Goal: Transaction & Acquisition: Purchase product/service

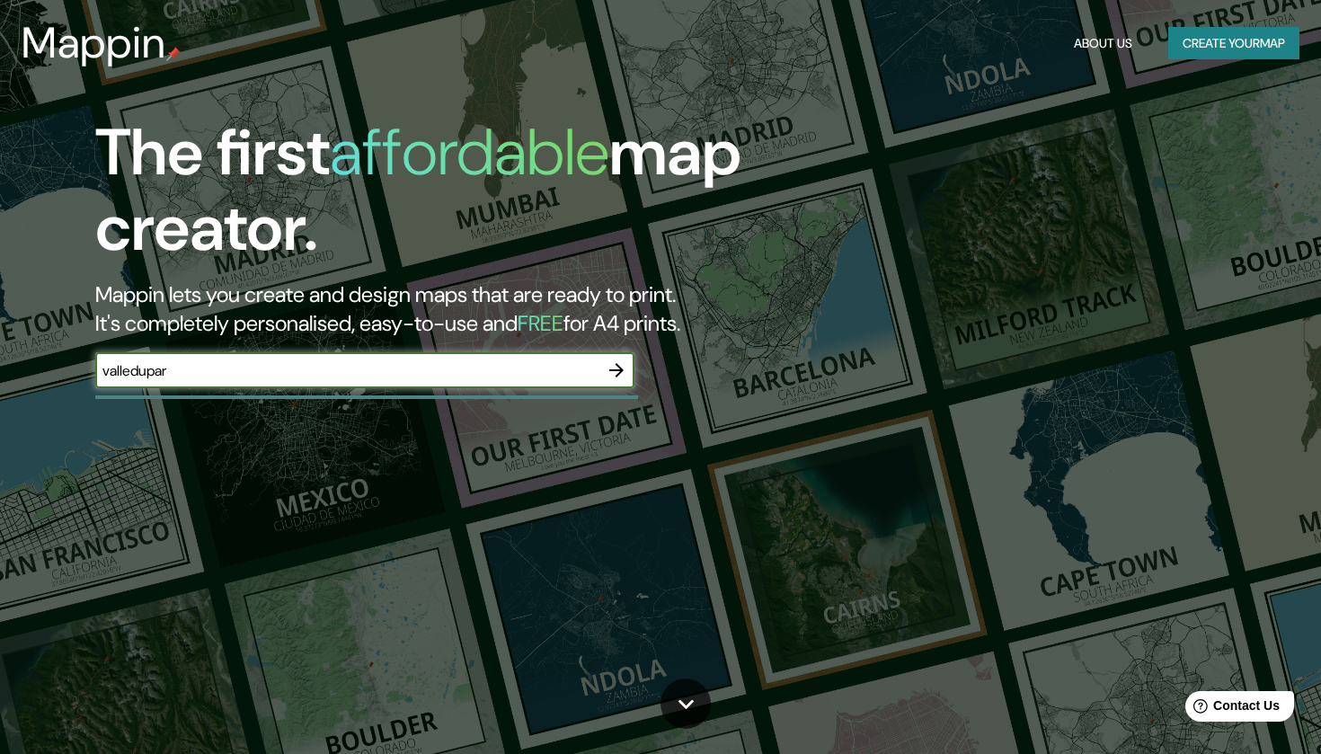
type input "valledupar"
click at [617, 364] on icon "button" at bounding box center [616, 370] width 14 height 14
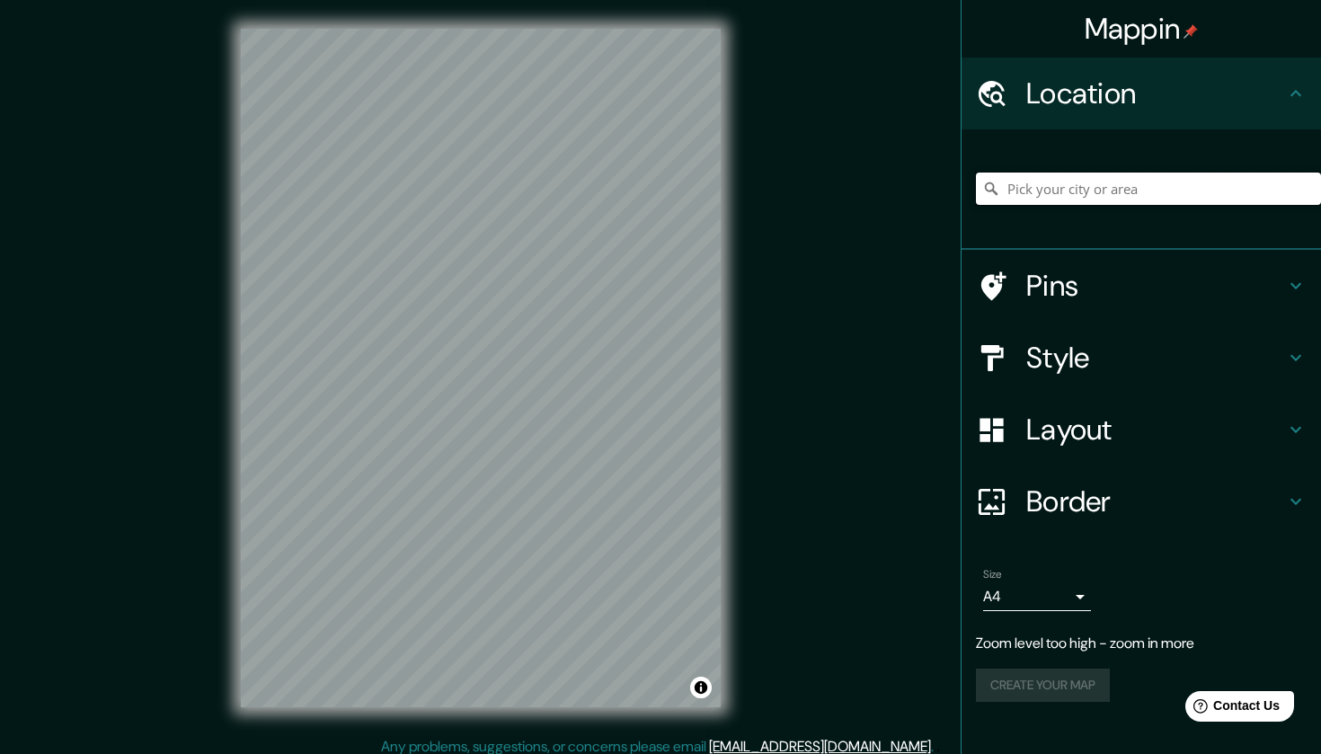
click at [1079, 193] on input "Pick your city or area" at bounding box center [1148, 189] width 345 height 32
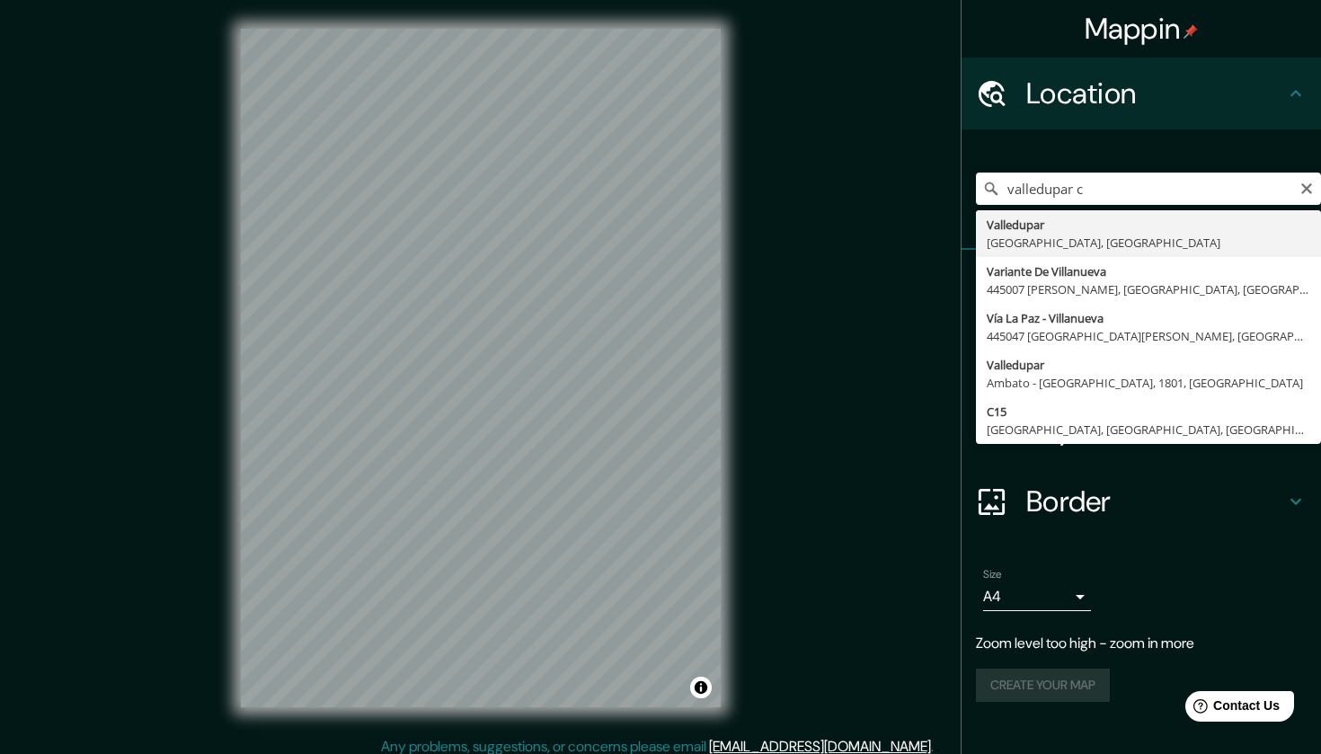
type input "Valledupar, [GEOGRAPHIC_DATA], [GEOGRAPHIC_DATA]"
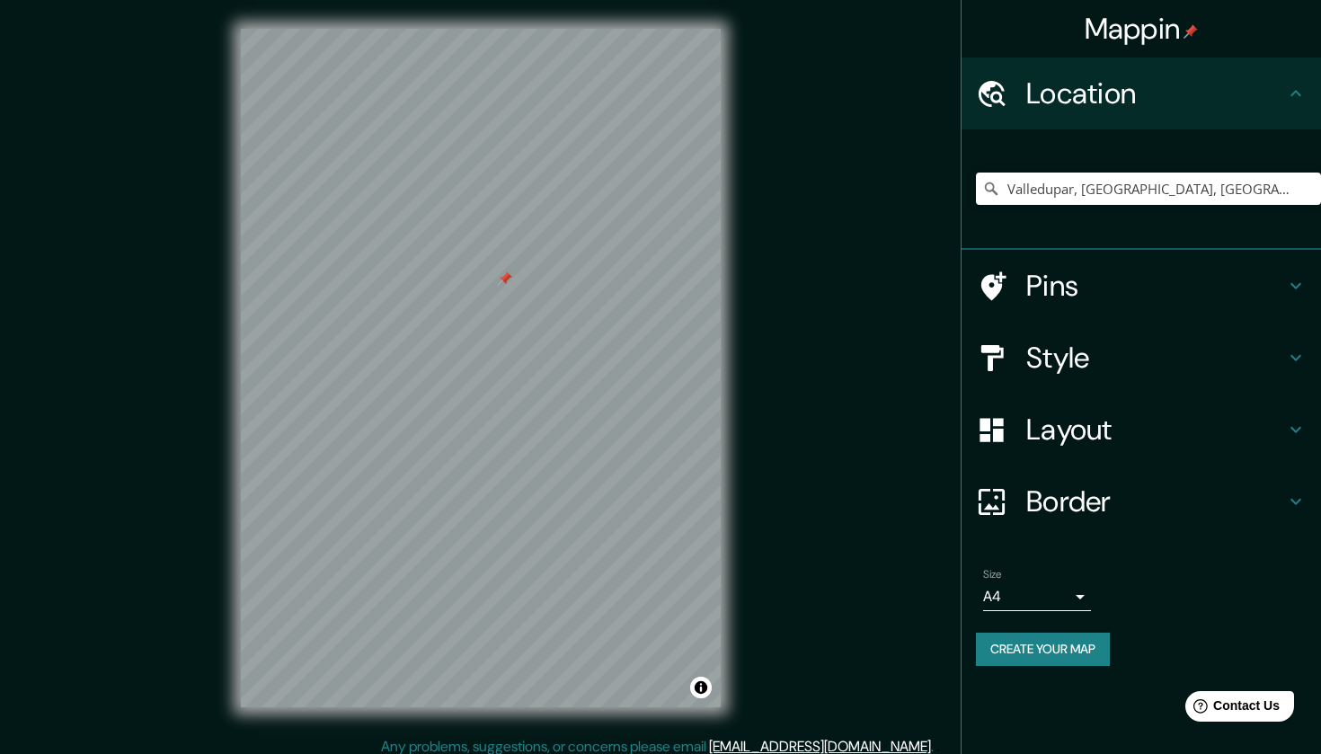
click at [504, 279] on div at bounding box center [505, 278] width 14 height 14
click at [1051, 352] on h4 "Style" at bounding box center [1155, 358] width 259 height 36
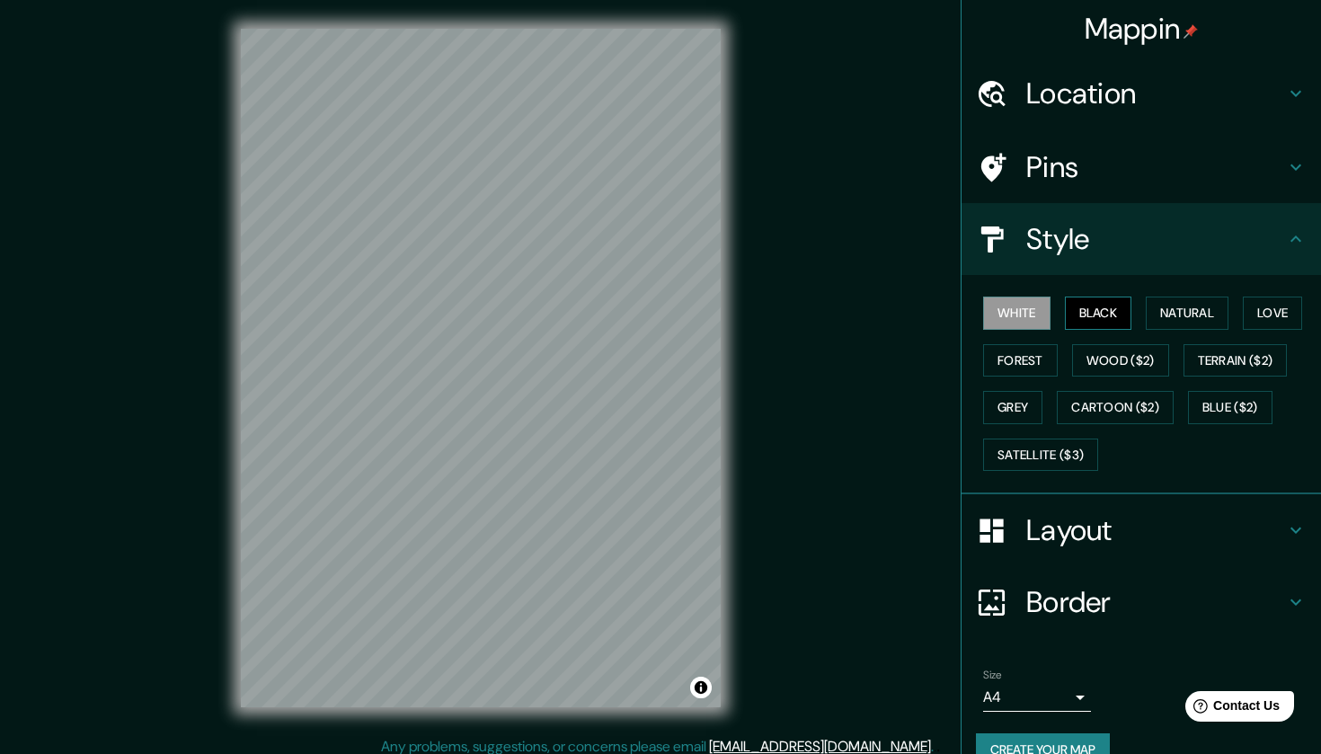
click at [1094, 312] on button "Black" at bounding box center [1098, 313] width 67 height 33
click at [1192, 317] on button "Natural" at bounding box center [1187, 313] width 83 height 33
click at [1258, 321] on button "Love" at bounding box center [1272, 313] width 59 height 33
click at [1135, 359] on button "Wood ($2)" at bounding box center [1120, 360] width 97 height 33
click at [1026, 357] on button "Forest" at bounding box center [1020, 360] width 75 height 33
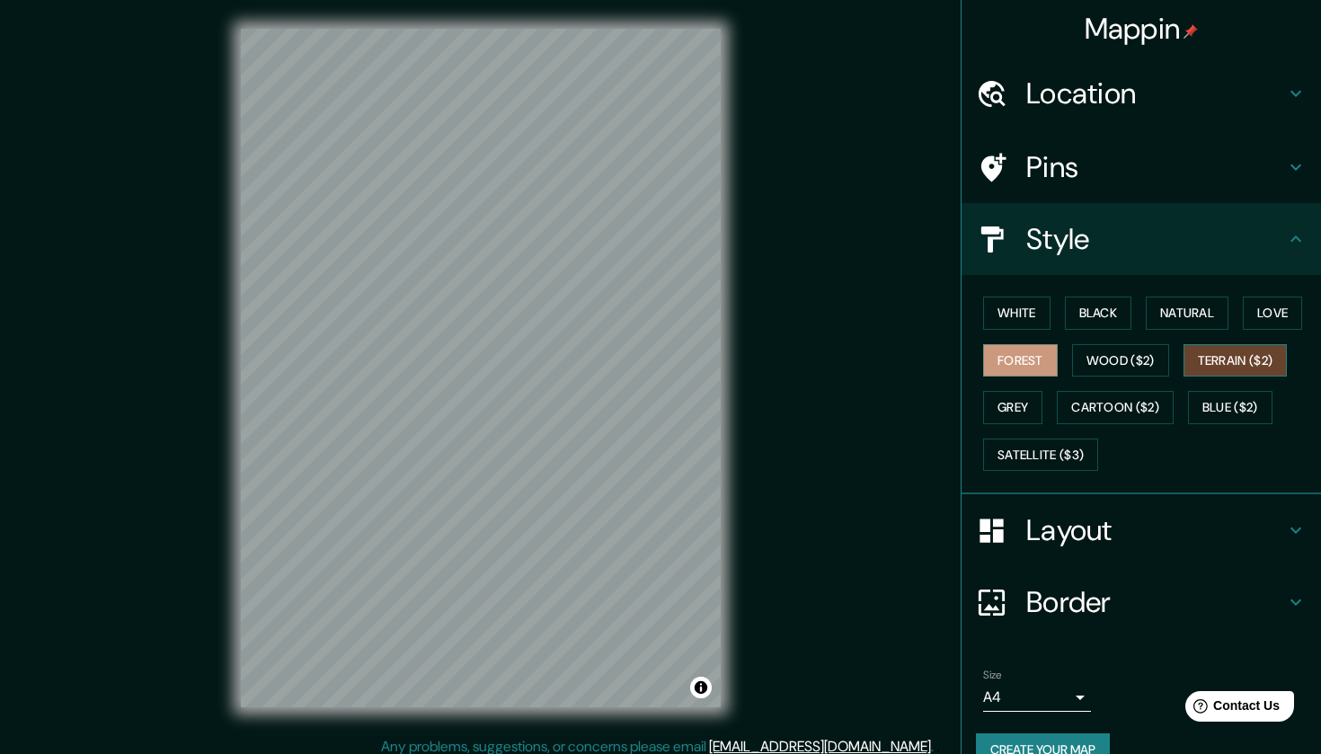
click at [1237, 362] on button "Terrain ($2)" at bounding box center [1236, 360] width 104 height 33
click at [1020, 412] on button "Grey" at bounding box center [1012, 407] width 59 height 33
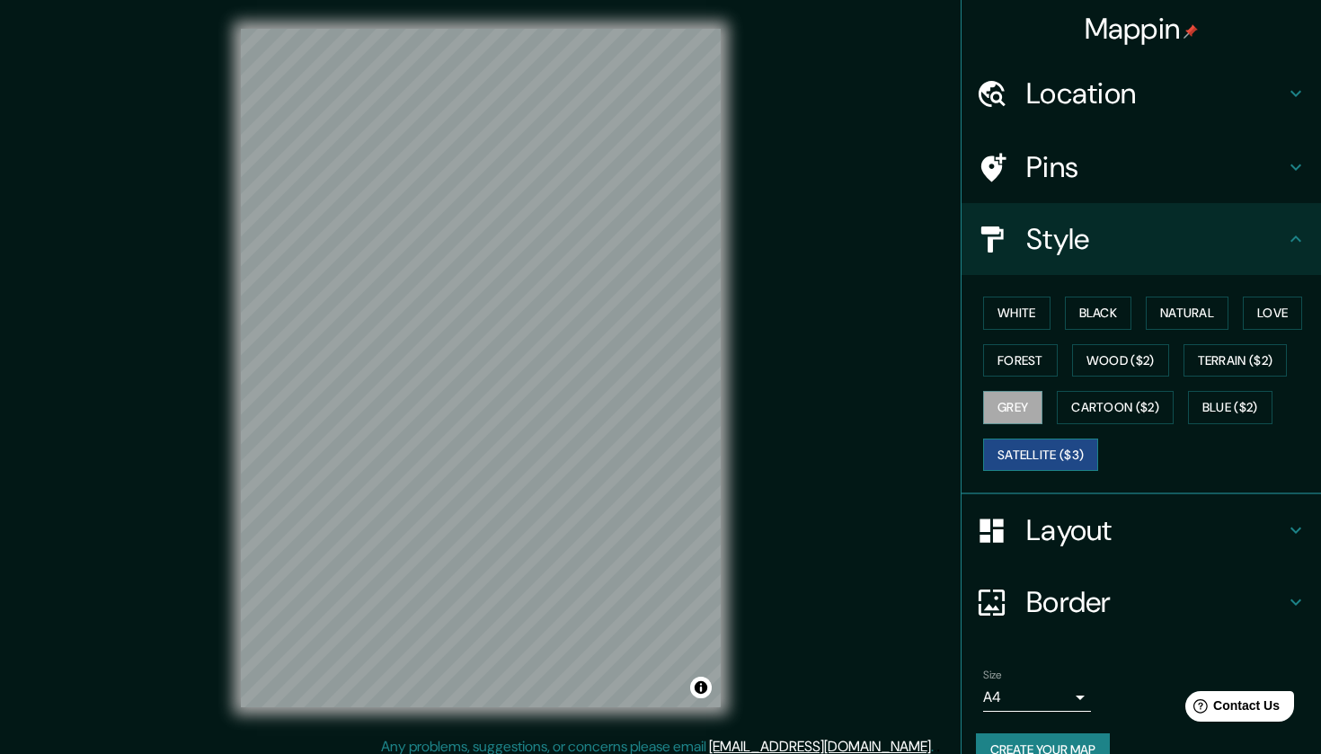
click at [1019, 440] on button "Satellite ($3)" at bounding box center [1040, 455] width 115 height 33
click at [1090, 414] on button "Cartoon ($2)" at bounding box center [1115, 407] width 117 height 33
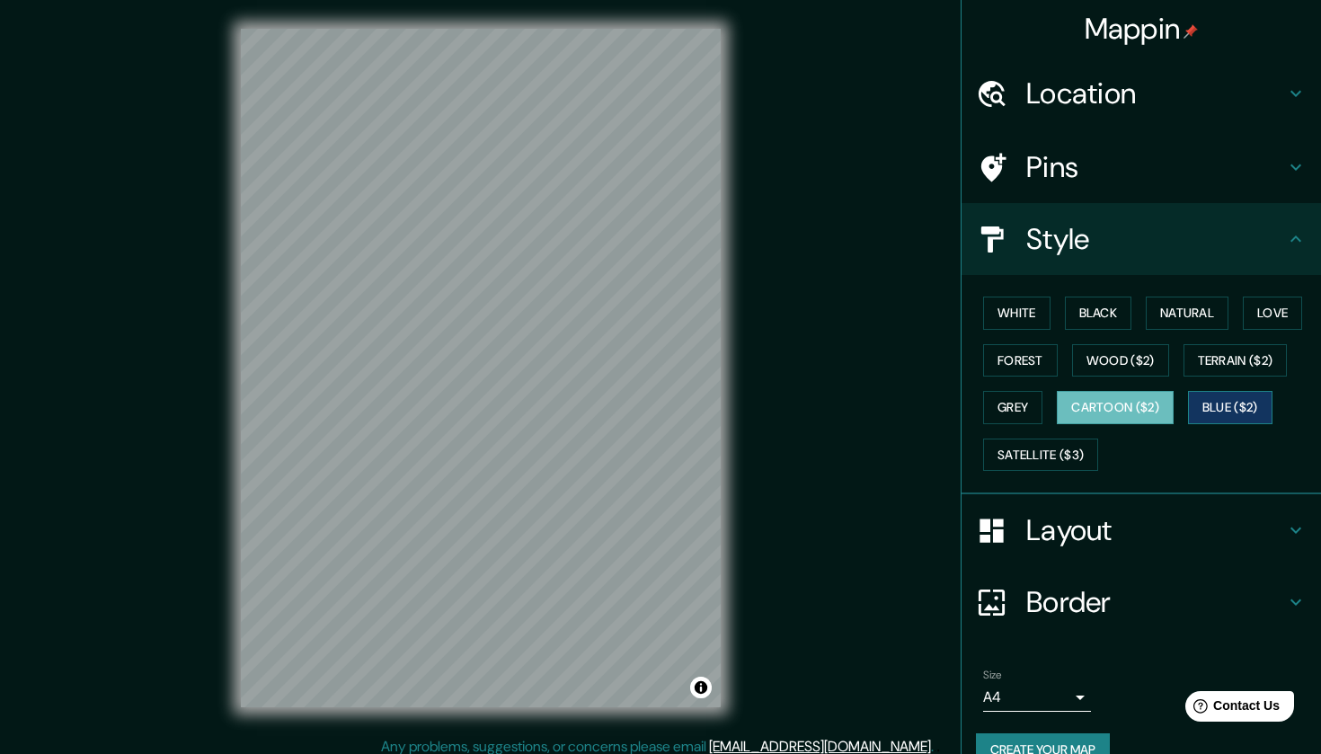
click at [1203, 416] on button "Blue ($2)" at bounding box center [1230, 407] width 84 height 33
click at [1291, 320] on button "Love" at bounding box center [1272, 313] width 59 height 33
click at [1056, 546] on div "Layout" at bounding box center [1142, 530] width 360 height 72
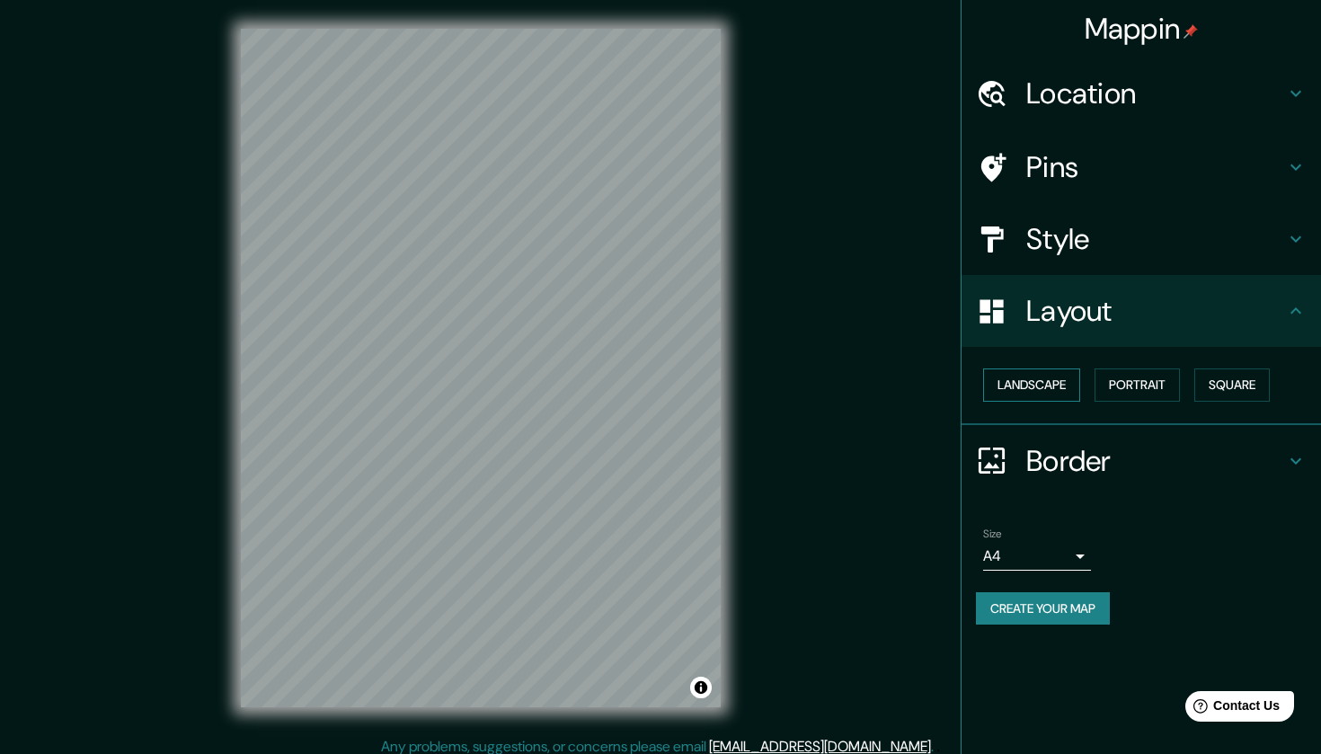
click at [1064, 386] on button "Landscape" at bounding box center [1031, 385] width 97 height 33
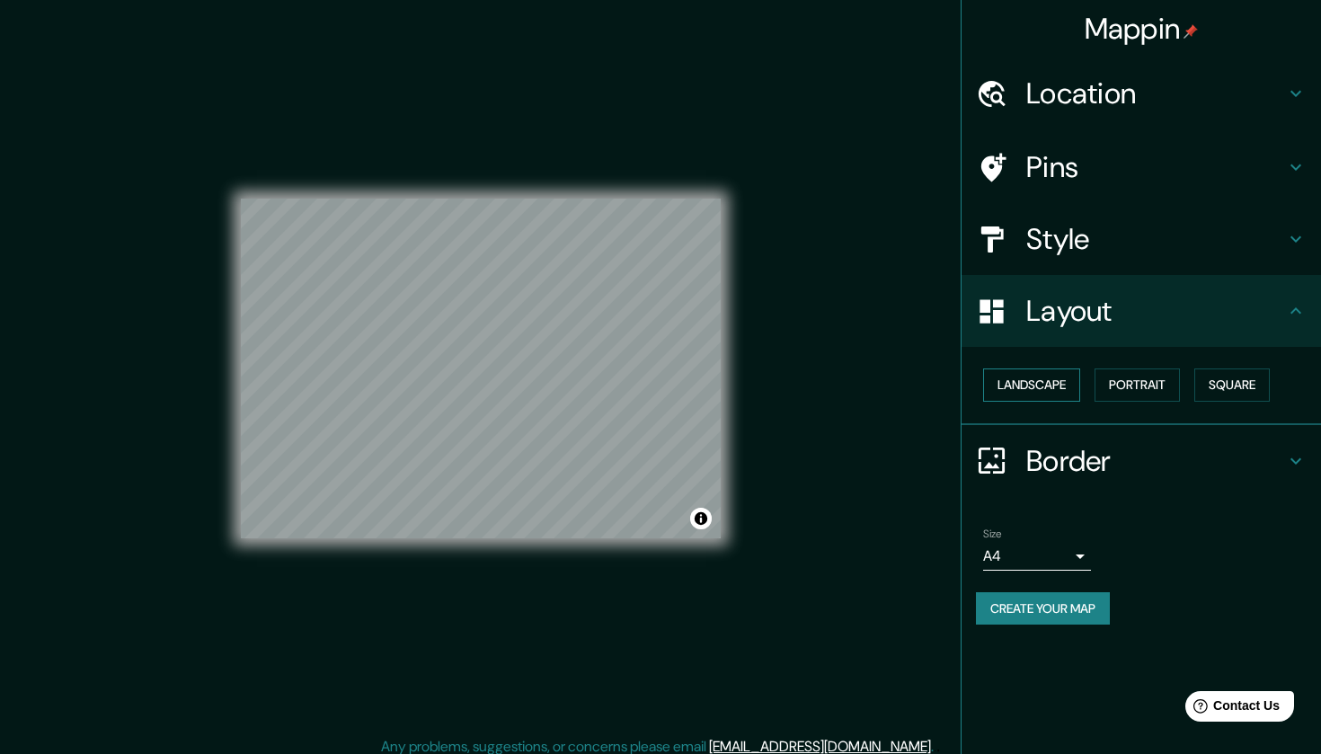
click at [1064, 386] on button "Landscape" at bounding box center [1031, 385] width 97 height 33
click at [1150, 377] on button "Portrait" at bounding box center [1137, 385] width 85 height 33
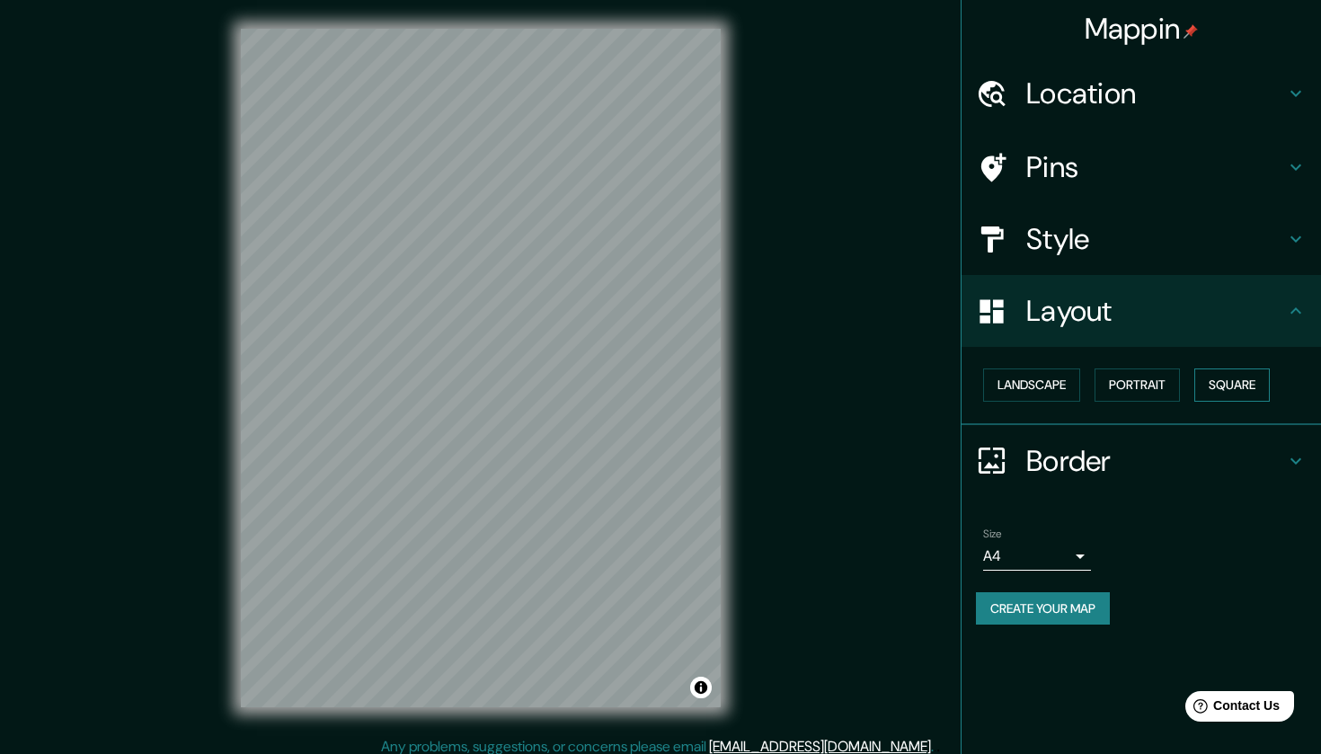
click at [1214, 378] on button "Square" at bounding box center [1232, 385] width 75 height 33
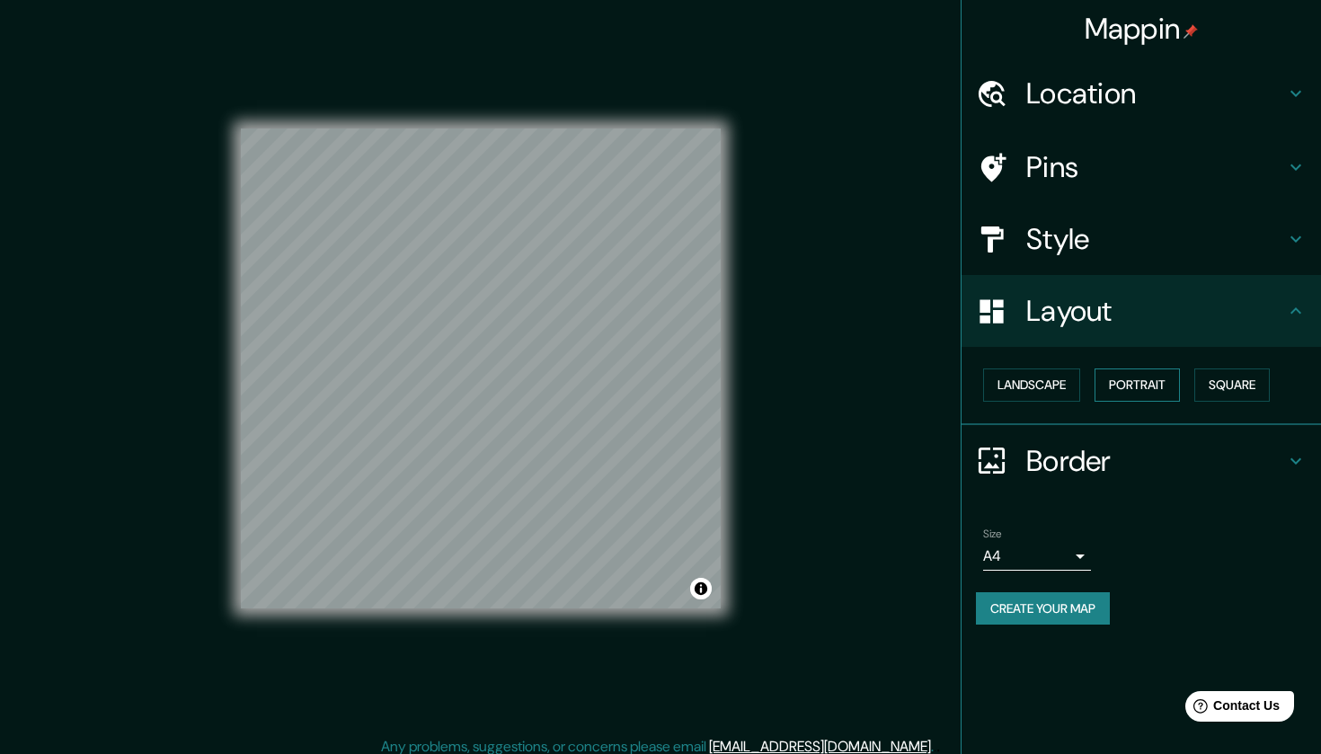
click at [1145, 384] on button "Portrait" at bounding box center [1137, 385] width 85 height 33
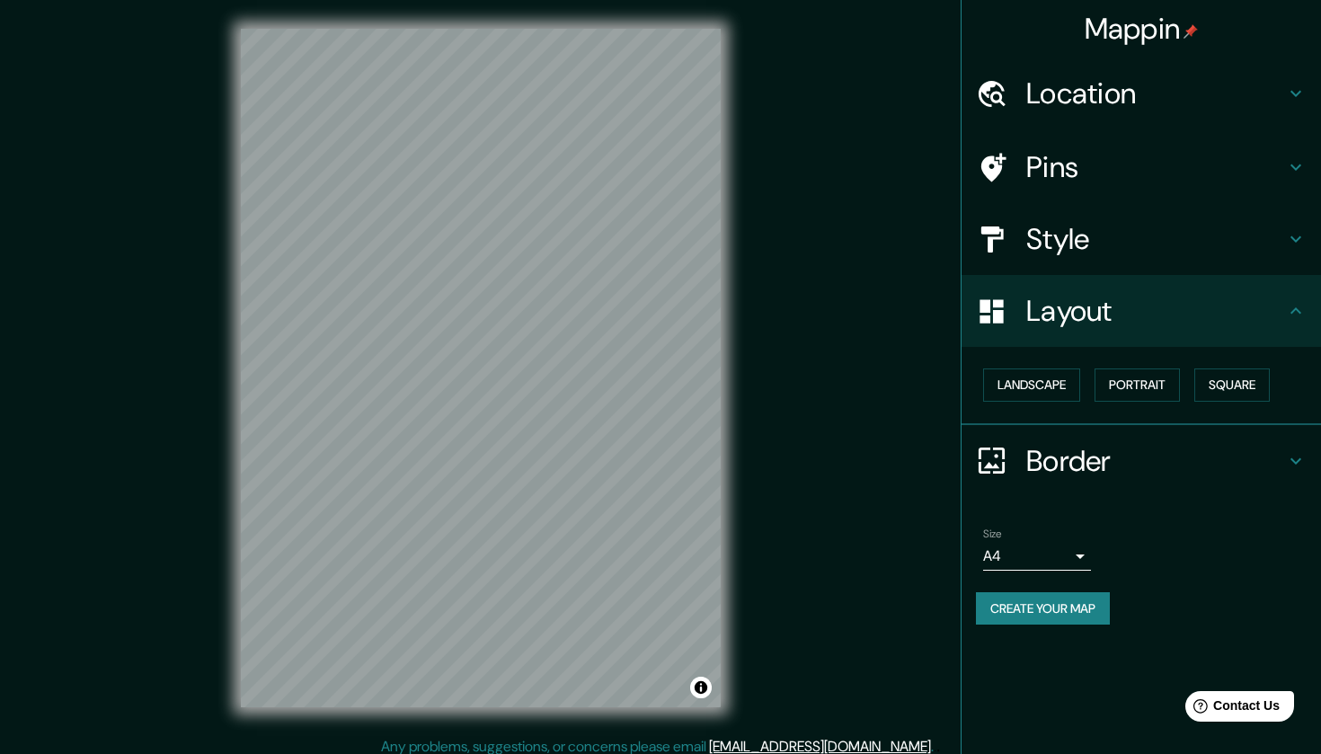
click at [1044, 443] on h4 "Border" at bounding box center [1155, 461] width 259 height 36
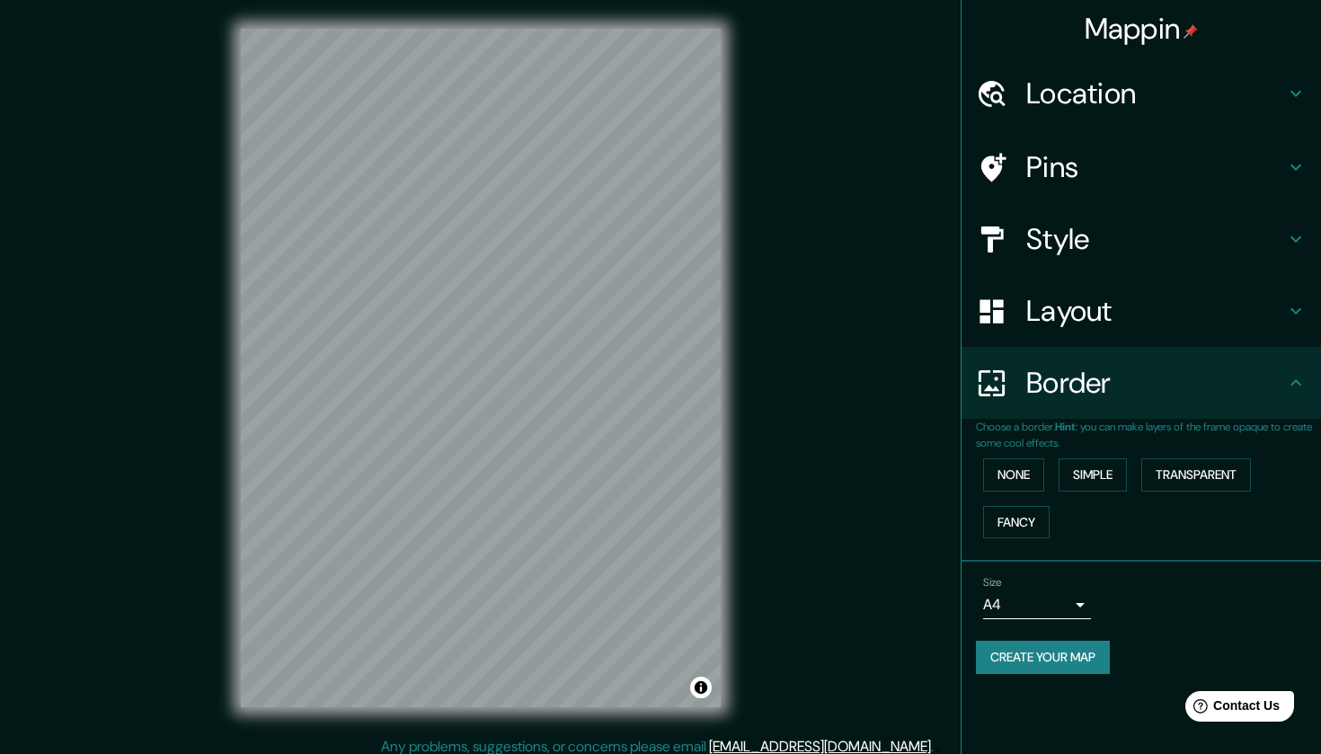
click at [1017, 492] on div "None Simple Transparent Fancy" at bounding box center [1148, 498] width 345 height 94
click at [1029, 474] on button "None" at bounding box center [1013, 474] width 61 height 33
click at [1088, 476] on button "Simple" at bounding box center [1093, 474] width 68 height 33
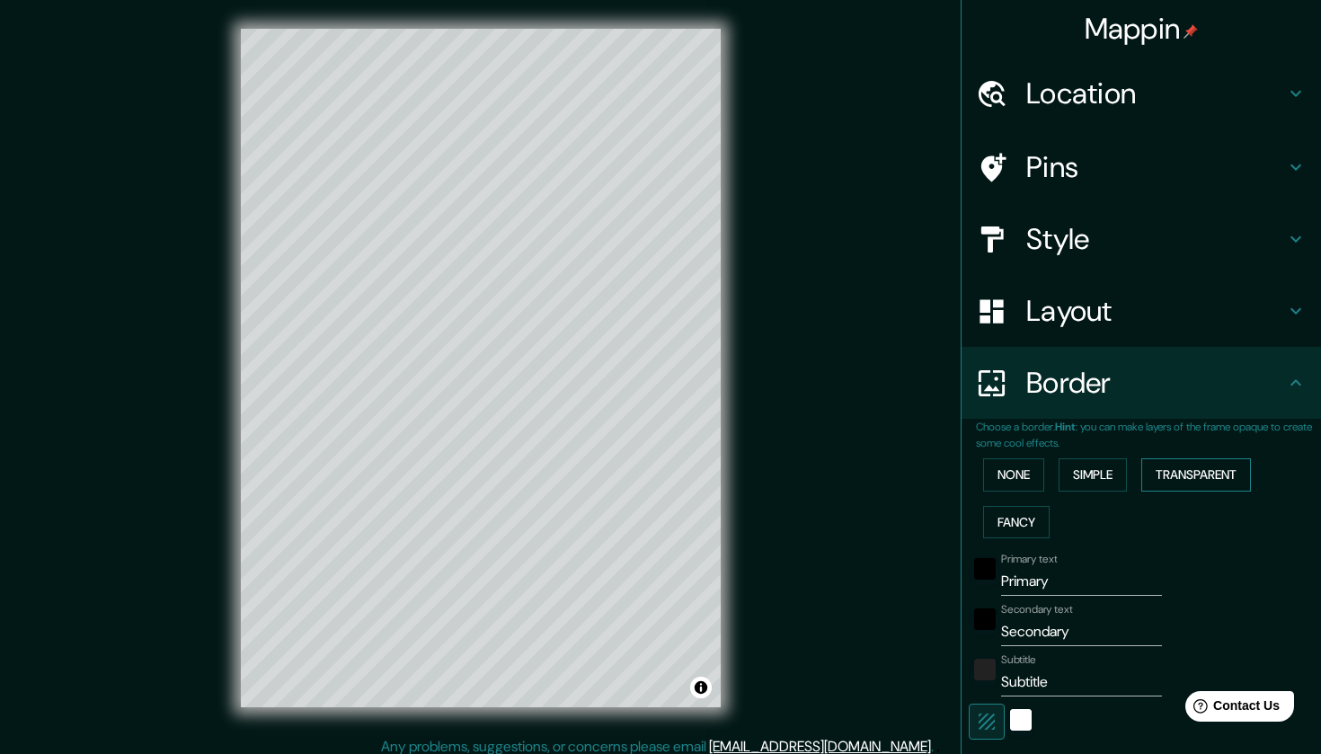
click at [1173, 474] on button "Transparent" at bounding box center [1196, 474] width 110 height 33
click at [1049, 523] on button "Fancy" at bounding box center [1016, 522] width 67 height 33
click at [1040, 482] on button "None" at bounding box center [1013, 474] width 61 height 33
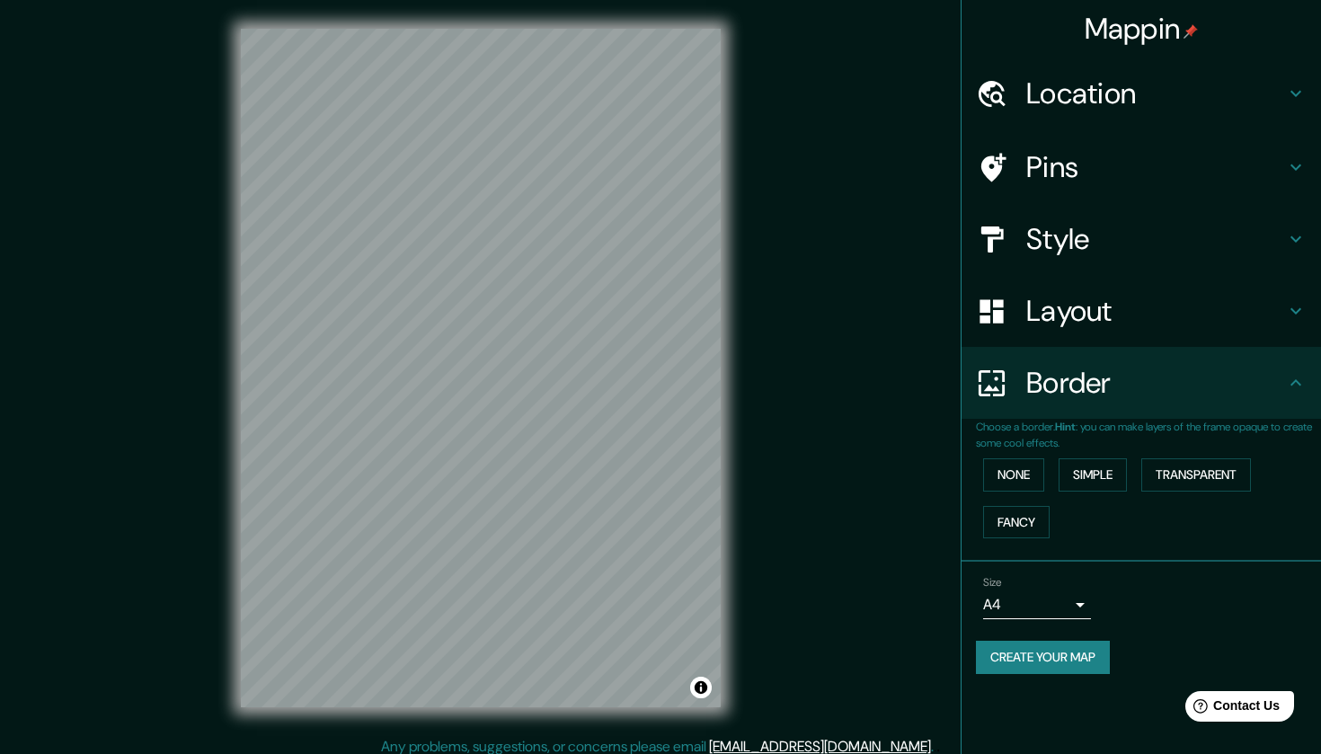
click at [1054, 581] on div "Size A4 single" at bounding box center [1037, 597] width 108 height 43
click at [1048, 599] on body "Mappin Location [GEOGRAPHIC_DATA], [GEOGRAPHIC_DATA], [GEOGRAPHIC_DATA] Pins St…" at bounding box center [660, 377] width 1321 height 754
click at [1009, 675] on li "A3" at bounding box center [1037, 669] width 108 height 32
click at [1022, 595] on body "Mappin Location [GEOGRAPHIC_DATA], [GEOGRAPHIC_DATA], [GEOGRAPHIC_DATA] Pins St…" at bounding box center [660, 377] width 1321 height 754
click at [999, 695] on li "A1 ($2.50)" at bounding box center [1037, 702] width 108 height 32
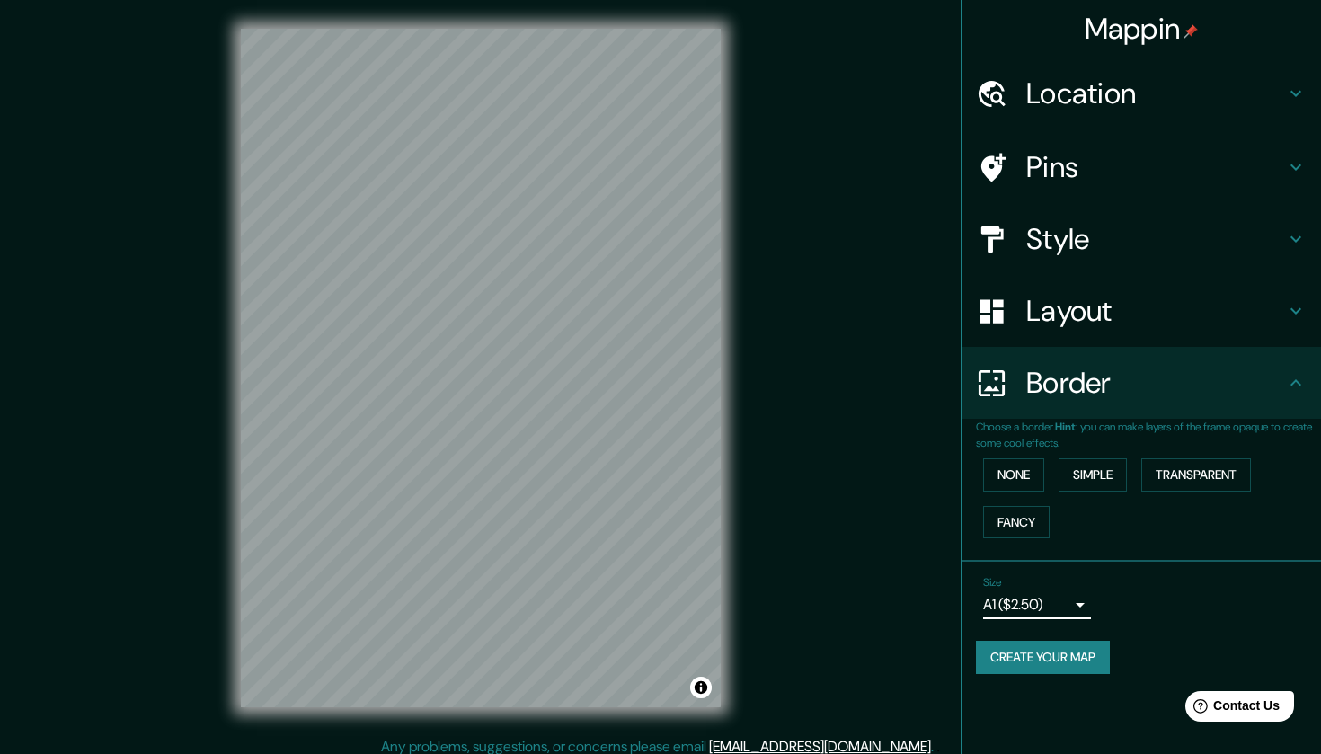
click at [1029, 582] on div "Size A1 ($2.50) a3" at bounding box center [1037, 597] width 108 height 43
click at [1027, 591] on body "Mappin Location [GEOGRAPHIC_DATA], [GEOGRAPHIC_DATA], [GEOGRAPHIC_DATA] Pins St…" at bounding box center [660, 377] width 1321 height 754
click at [1012, 633] on li "A4" at bounding box center [1037, 637] width 108 height 32
type input "single"
click at [1031, 477] on button "None" at bounding box center [1013, 474] width 61 height 33
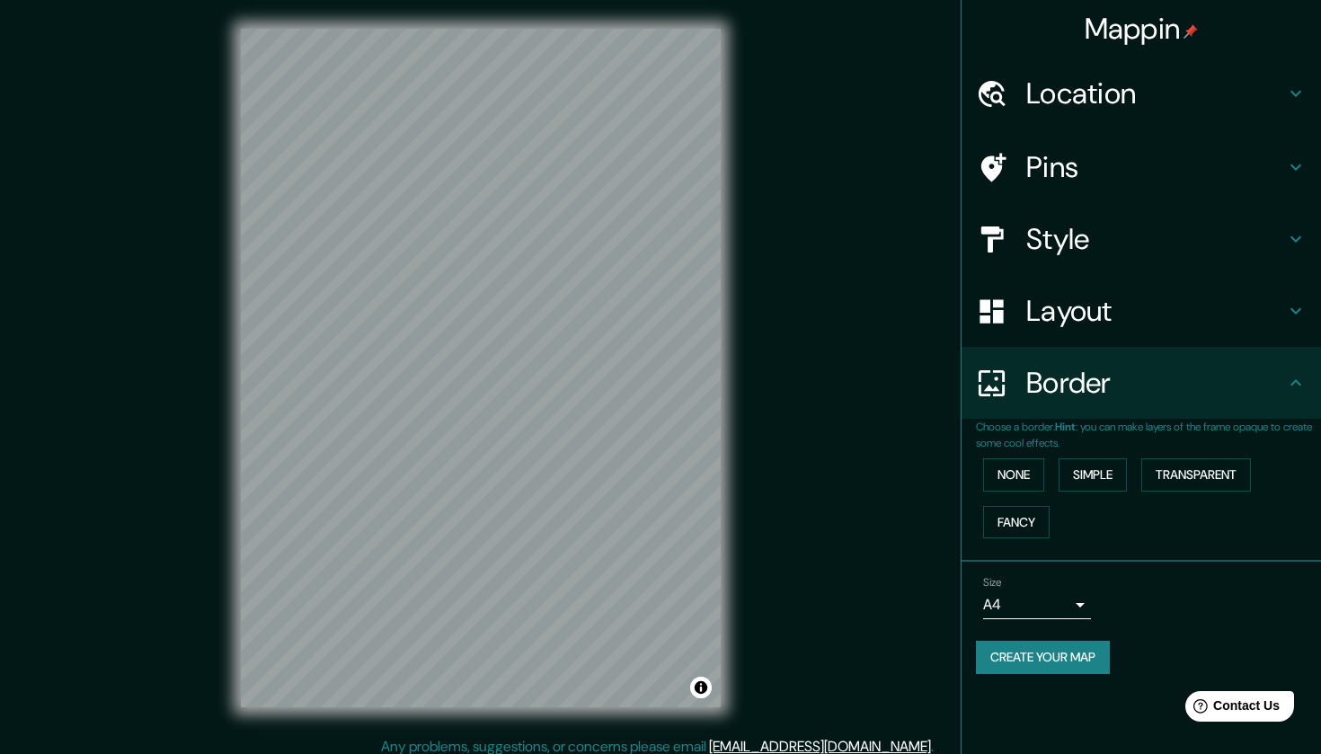
click at [1074, 395] on h4 "Border" at bounding box center [1155, 383] width 259 height 36
click at [1094, 175] on h4 "Pins" at bounding box center [1155, 167] width 259 height 36
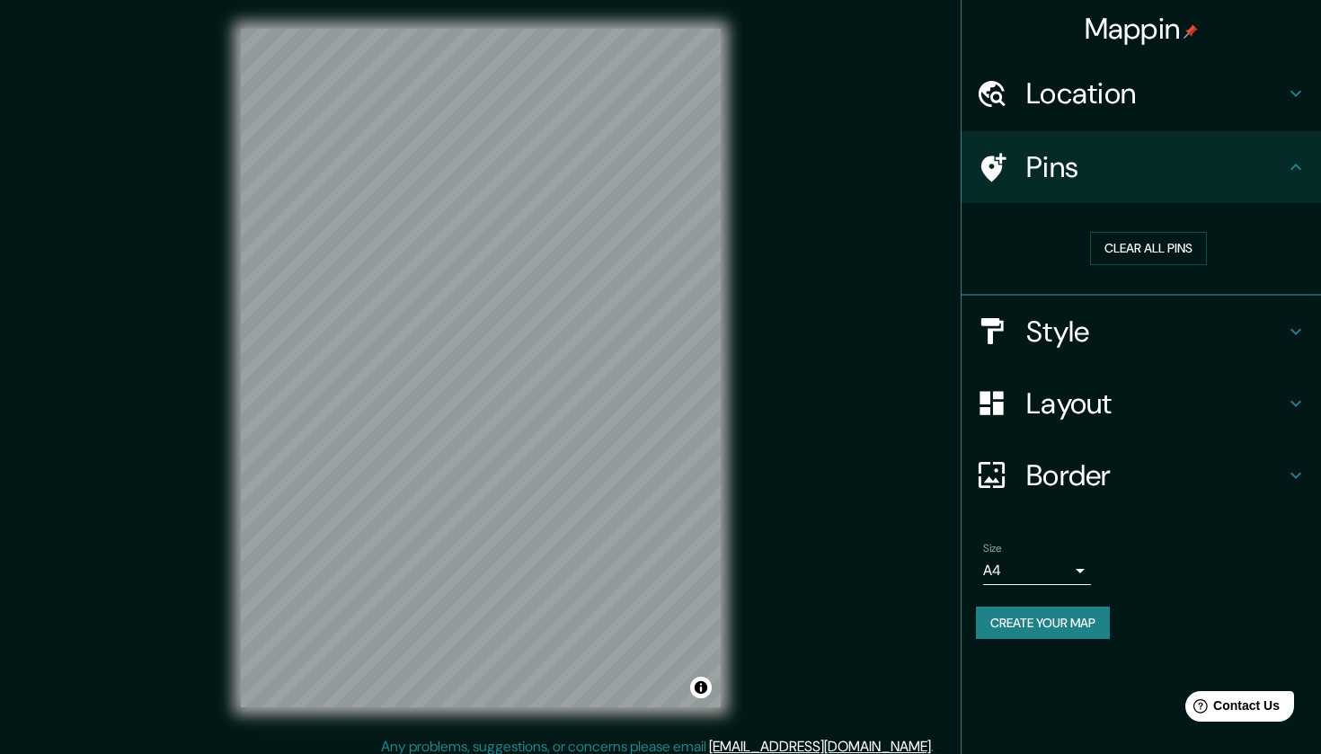
click at [1094, 175] on h4 "Pins" at bounding box center [1155, 167] width 259 height 36
click at [608, 411] on div at bounding box center [615, 403] width 14 height 14
click at [982, 624] on button "Create your map" at bounding box center [1043, 623] width 134 height 33
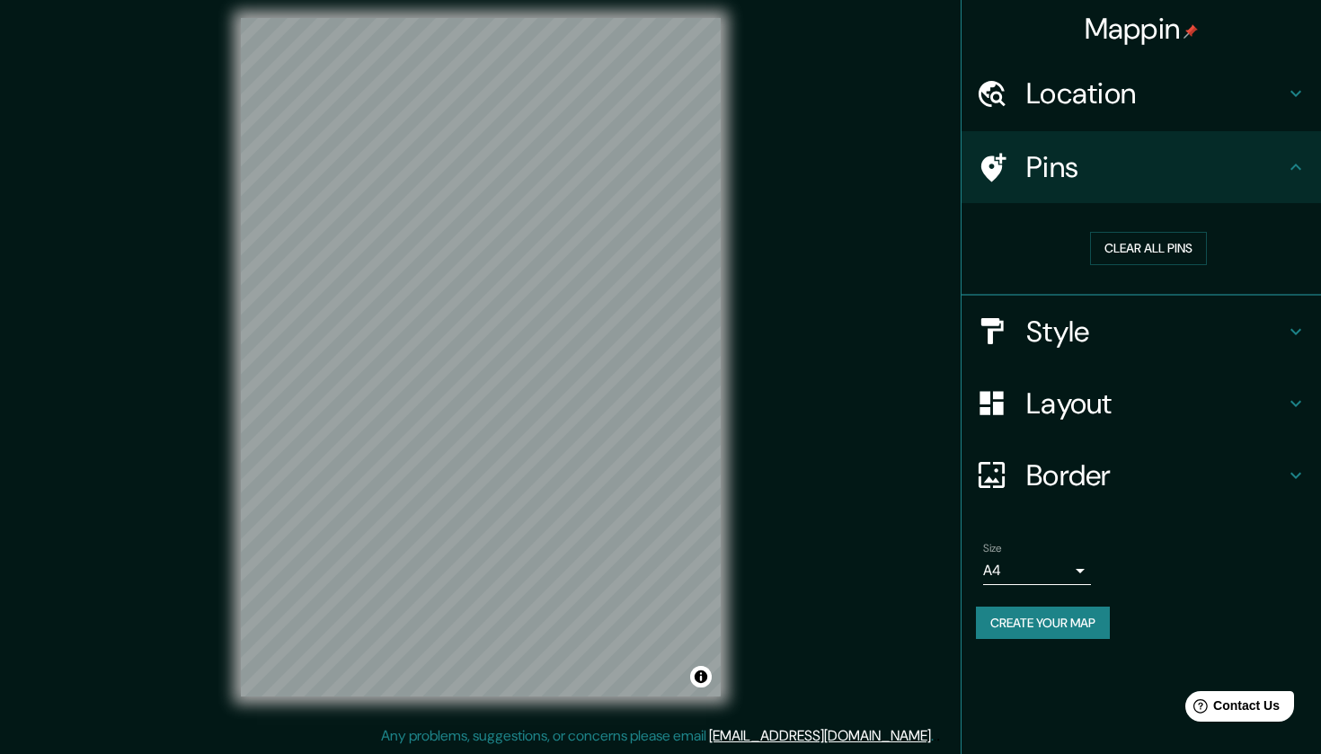
scroll to position [11, 0]
click at [1037, 628] on button "Create your map" at bounding box center [1043, 623] width 134 height 33
click at [1018, 607] on button "Create your map" at bounding box center [1043, 623] width 134 height 33
click at [1014, 635] on div "Size A4 single Create your map" at bounding box center [1141, 595] width 331 height 120
